Goal: Find specific page/section: Find specific page/section

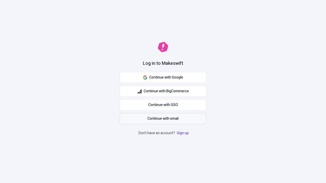
click at [163, 119] on span "Continue with email" at bounding box center [162, 119] width 31 height 6
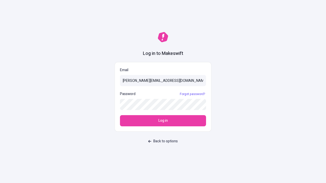
type input "[PERSON_NAME][EMAIL_ADDRESS][DOMAIN_NAME]"
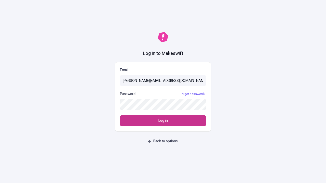
click at [163, 121] on span "Log in" at bounding box center [162, 121] width 9 height 6
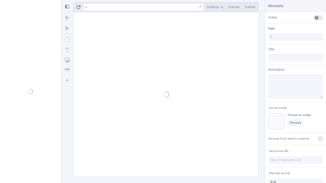
type input "/deep-link-sed"
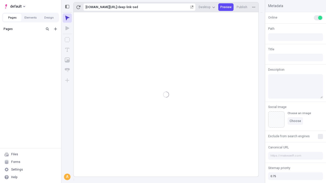
type input "/deep-link-sed"
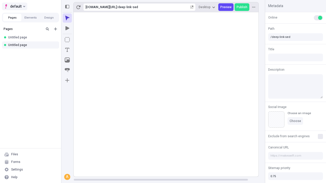
click at [14, 6] on span "default" at bounding box center [15, 6] width 11 height 6
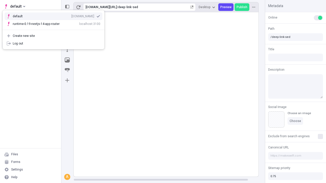
click at [71, 15] on div "[DOMAIN_NAME]" at bounding box center [82, 16] width 23 height 4
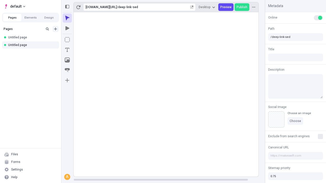
click at [56, 29] on icon "Add new" at bounding box center [55, 29] width 3 height 3
type input "/deep-link-sopor"
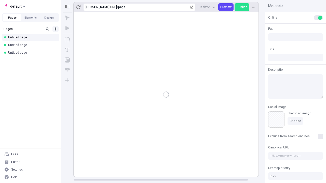
type input "/page"
